Goal: Task Accomplishment & Management: Use online tool/utility

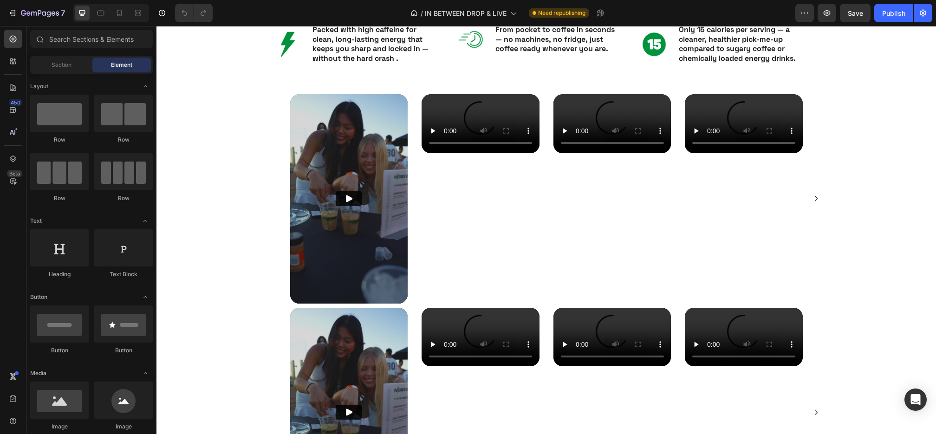
scroll to position [931, 0]
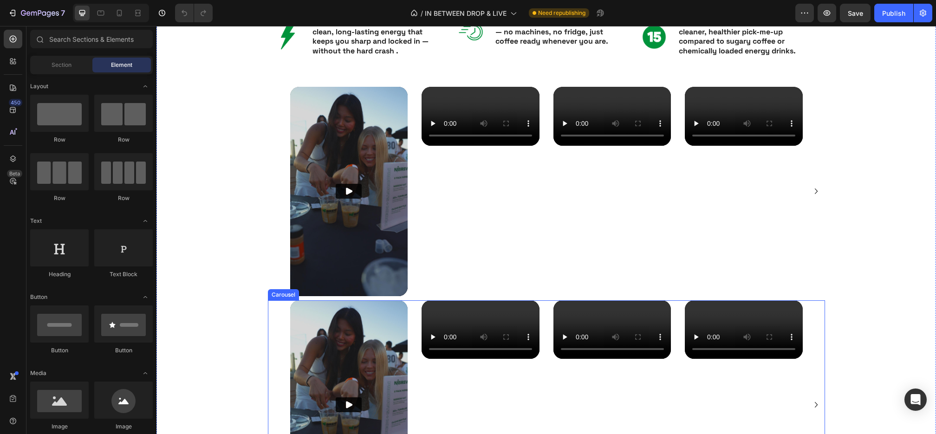
click at [282, 335] on div "Video Video Video Video Video" at bounding box center [546, 404] width 557 height 209
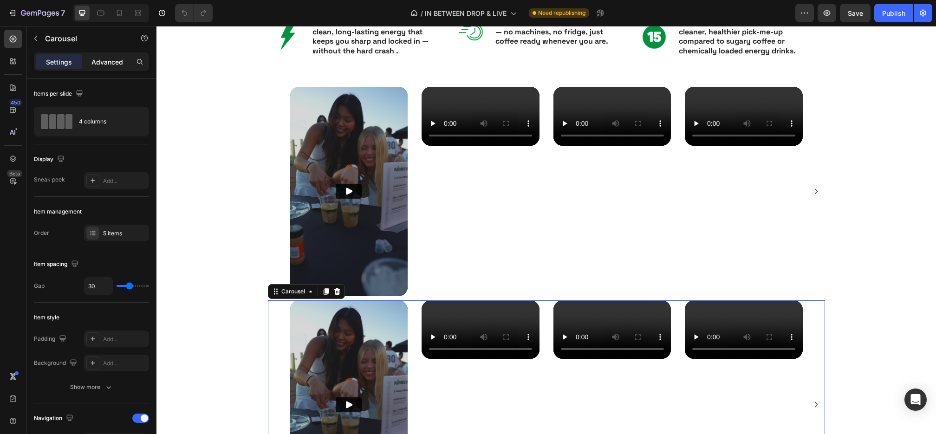
click at [104, 65] on p "Advanced" at bounding box center [107, 62] width 32 height 10
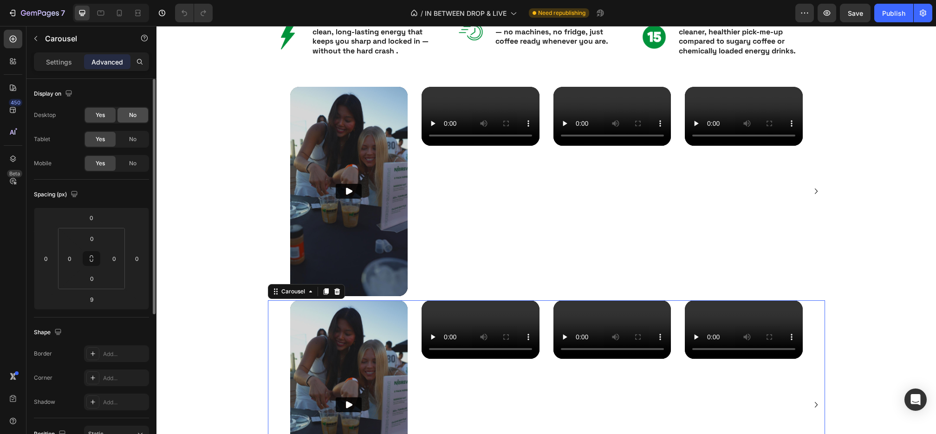
click at [130, 116] on span "No" at bounding box center [132, 115] width 7 height 8
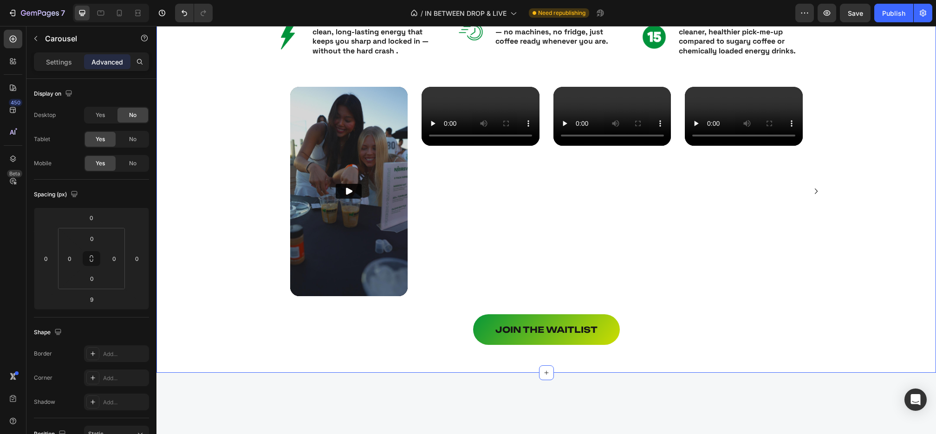
click at [223, 148] on div "Video Video Video Video Video Carousel" at bounding box center [546, 194] width 742 height 214
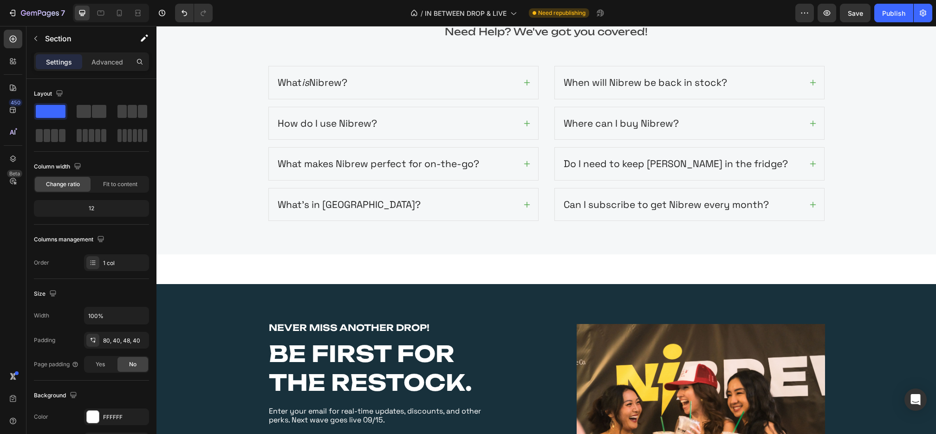
scroll to position [1930, 0]
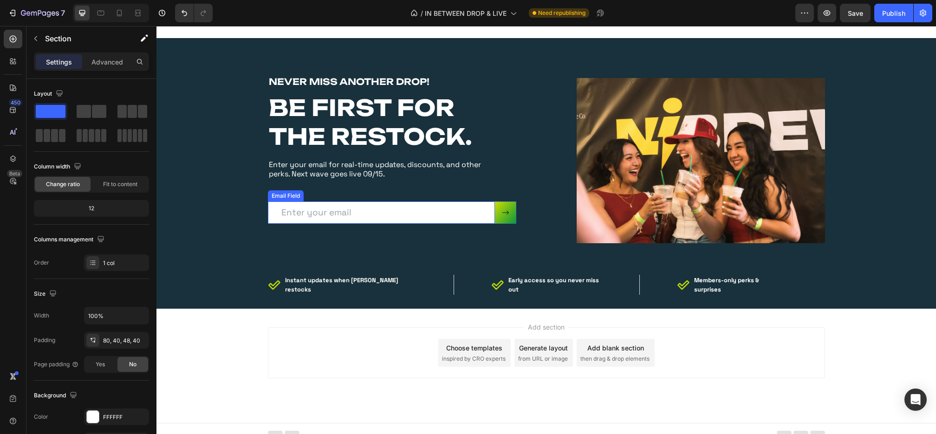
click at [385, 206] on input "email" at bounding box center [381, 213] width 227 height 23
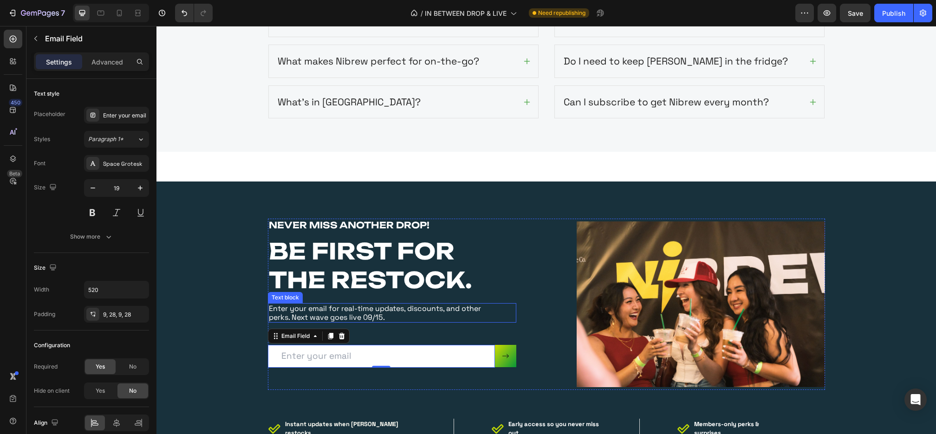
scroll to position [1785, 0]
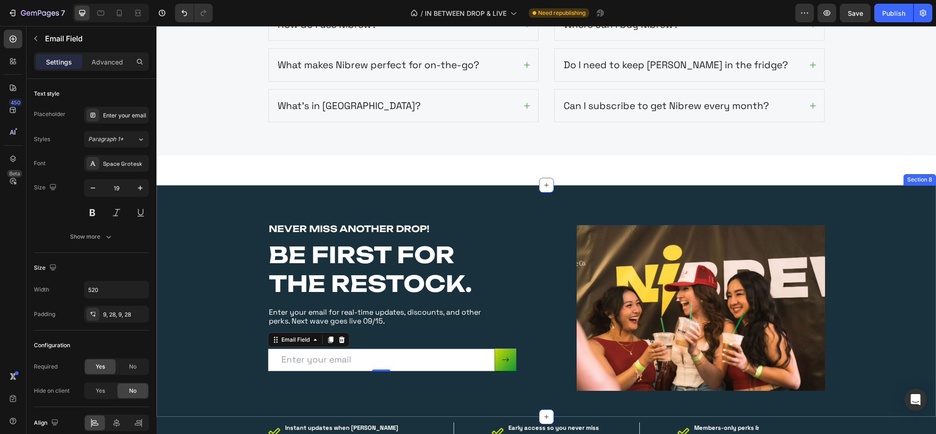
click at [505, 191] on div "NEVER MISS ANOTHER DROP! Heading BE FIRST FOR THE RESTOCK. Heading Enter your e…" at bounding box center [546, 300] width 780 height 231
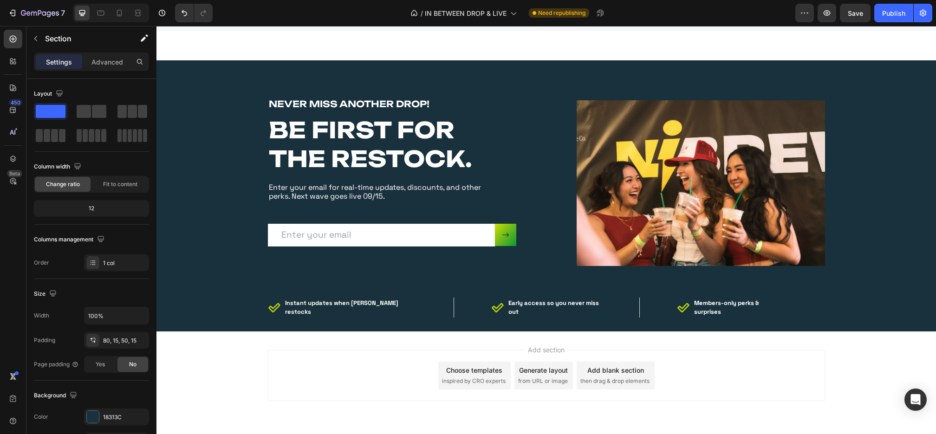
scroll to position [1896, 0]
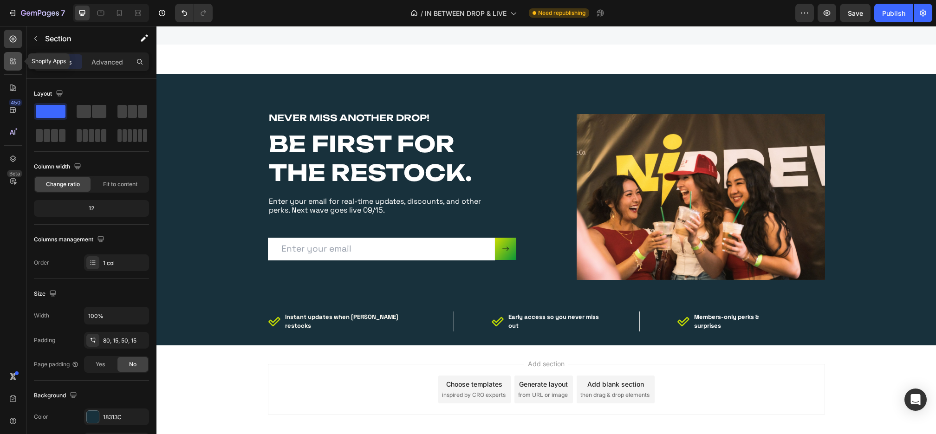
click at [7, 59] on div at bounding box center [13, 61] width 19 height 19
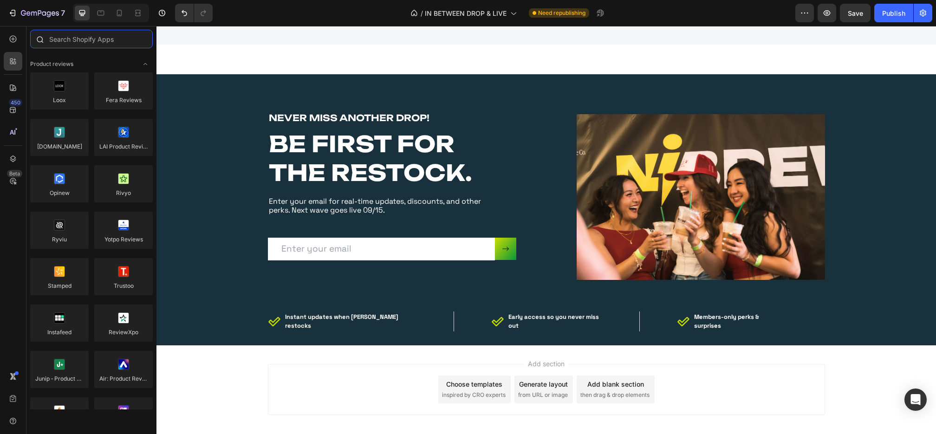
click at [86, 41] on input "text" at bounding box center [91, 39] width 123 height 19
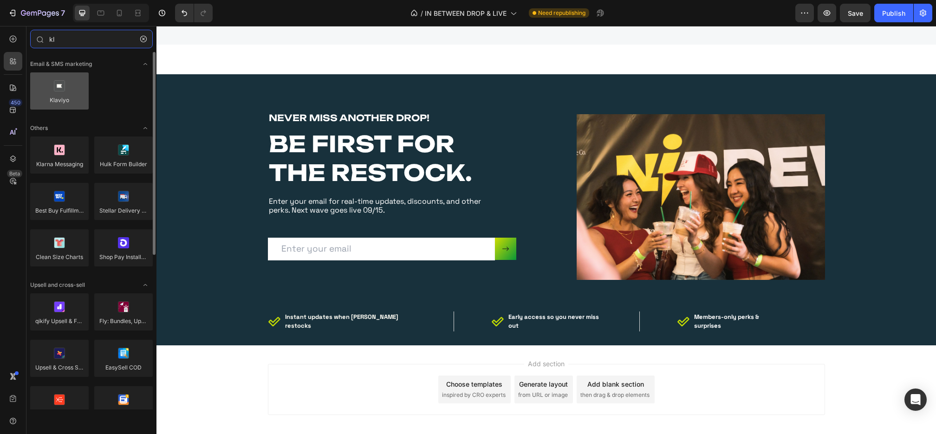
type input "kl"
click at [55, 97] on div at bounding box center [59, 90] width 59 height 37
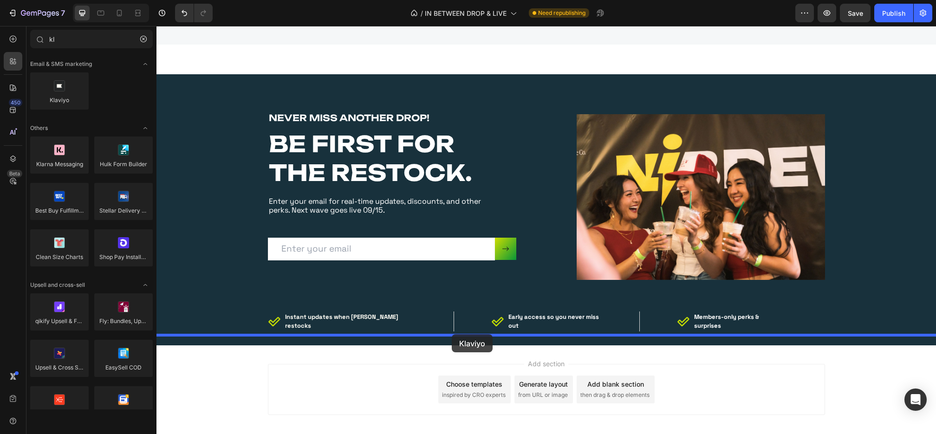
drag, startPoint x: 212, startPoint y: 123, endPoint x: 451, endPoint y: 334, distance: 319.4
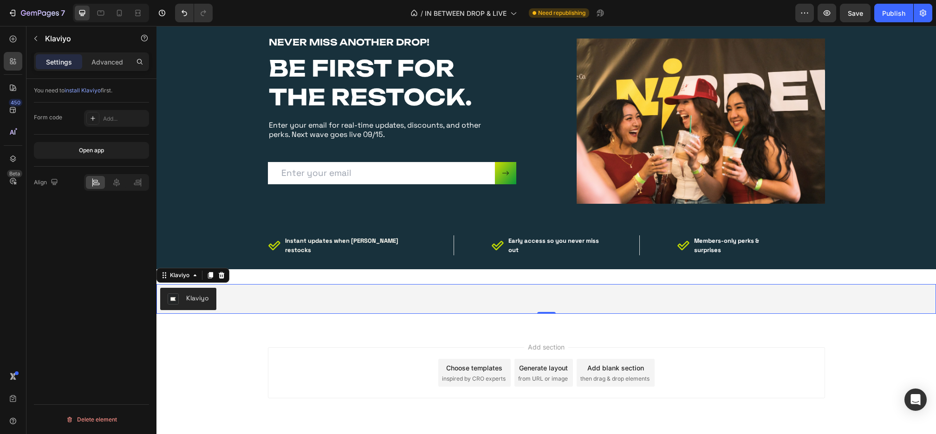
scroll to position [1978, 0]
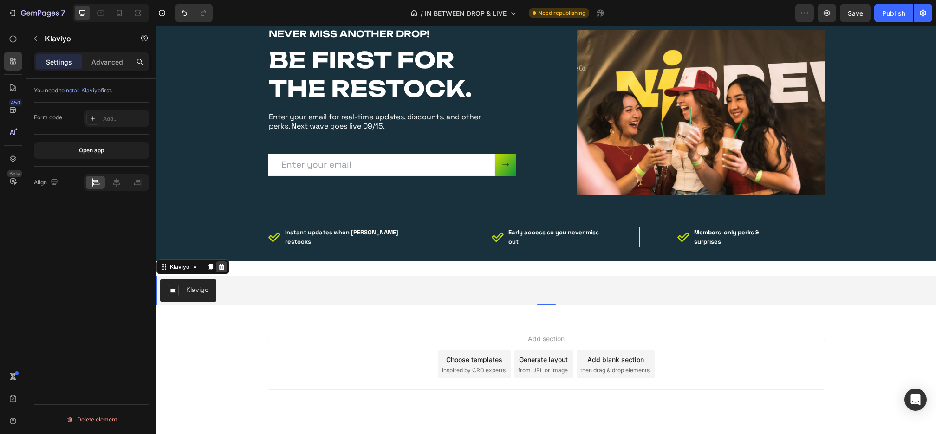
click at [225, 261] on div at bounding box center [221, 266] width 11 height 11
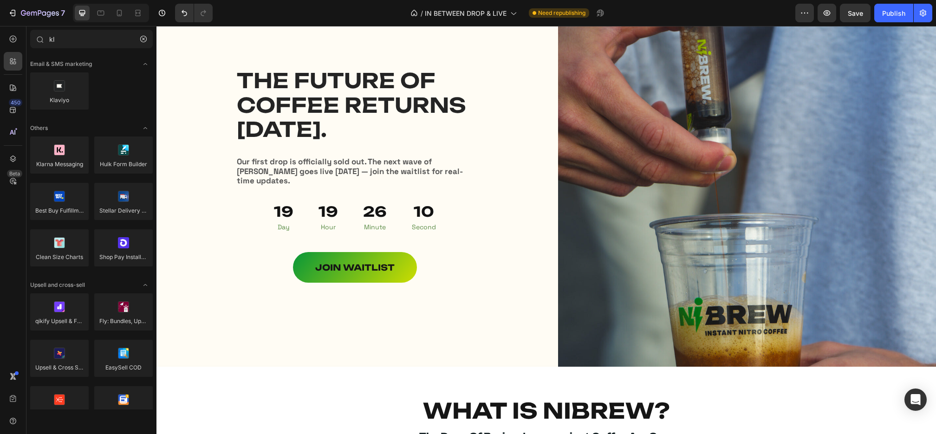
scroll to position [81, 0]
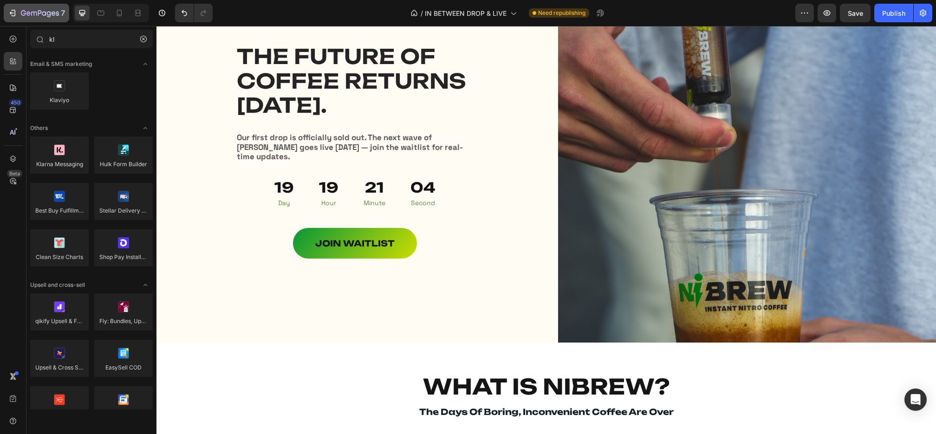
click at [39, 9] on div "7" at bounding box center [43, 12] width 44 height 11
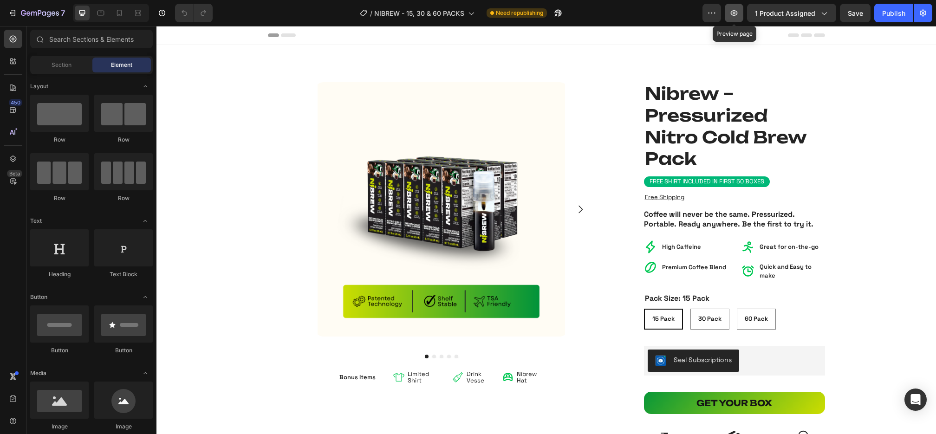
click at [735, 12] on icon "button" at bounding box center [734, 13] width 7 height 6
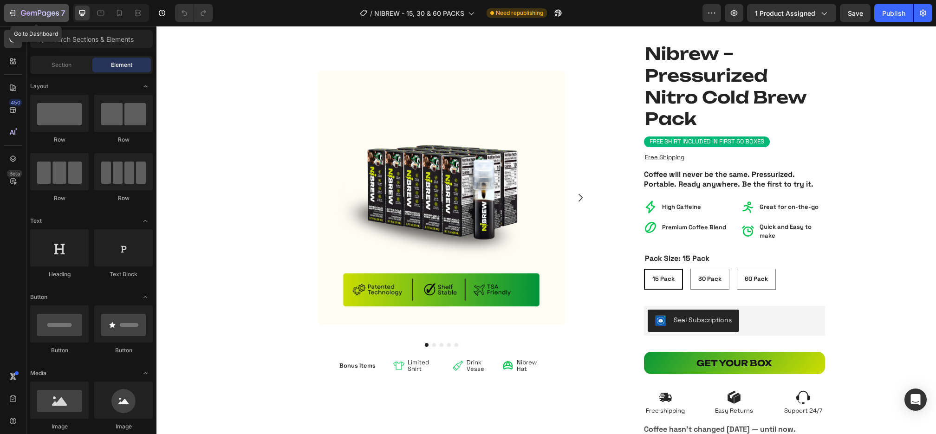
click at [36, 9] on div "7" at bounding box center [43, 12] width 44 height 11
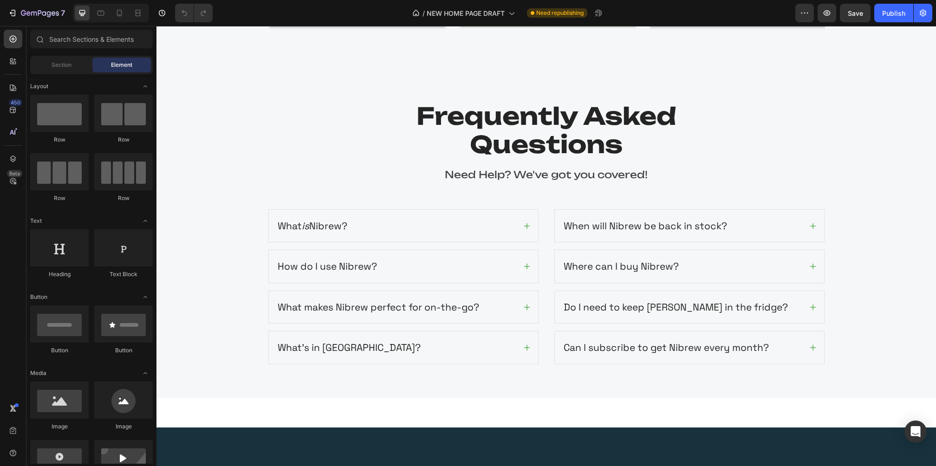
scroll to position [1546, 0]
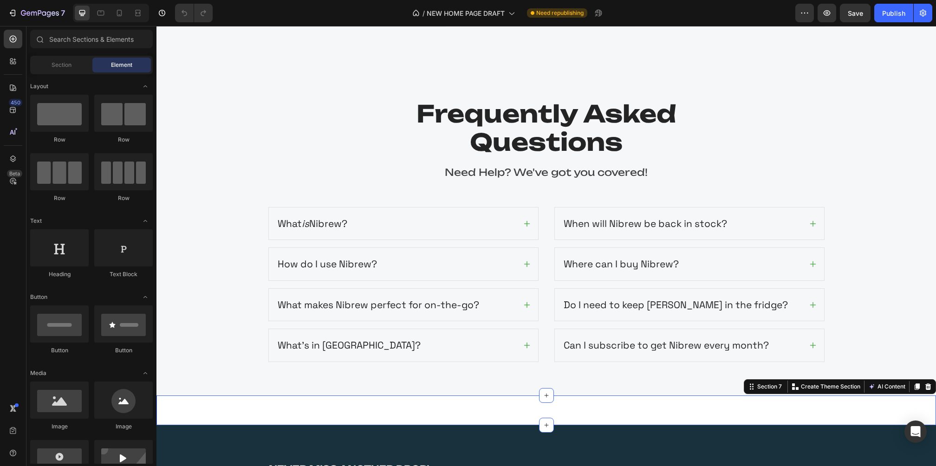
click at [552, 408] on div "Image Section 7 Create Theme Section AI Content Write with GemAI What would you…" at bounding box center [546, 411] width 780 height 30
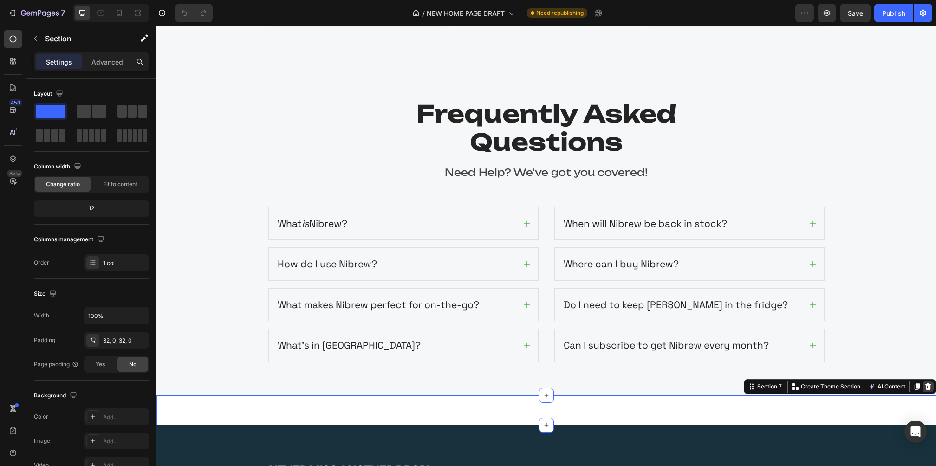
click at [929, 387] on div at bounding box center [928, 386] width 11 height 11
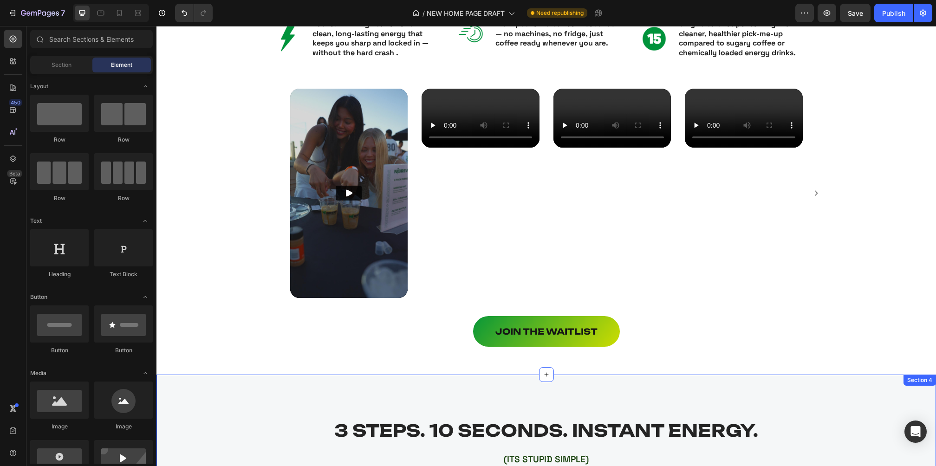
scroll to position [919, 0]
